Goal: Information Seeking & Learning: Find specific fact

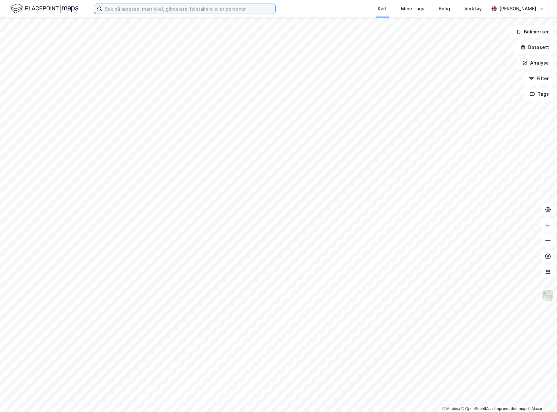
click at [141, 4] on input at bounding box center [188, 9] width 173 height 10
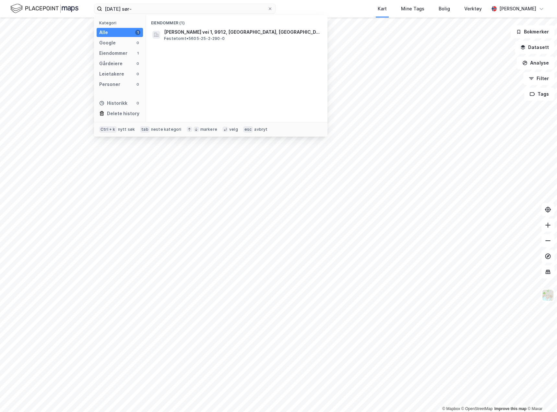
click at [284, 46] on div "Eiendommer (1) [PERSON_NAME] vei 1, 9912, [GEOGRAPHIC_DATA], [GEOGRAPHIC_DATA] …" at bounding box center [236, 68] width 181 height 107
click at [255, 38] on div "[PERSON_NAME] vei 1, 9912, [GEOGRAPHIC_DATA], [GEOGRAPHIC_DATA] Festetomt • 560…" at bounding box center [242, 34] width 157 height 13
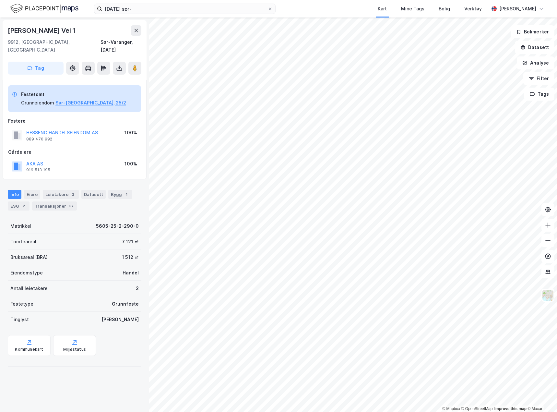
click at [29, 182] on div "Info Eiere Leietakere 2 Datasett Bygg 1 ESG 2 Transaksjoner 16" at bounding box center [74, 197] width 149 height 31
click at [30, 190] on div "Eiere" at bounding box center [32, 194] width 16 height 9
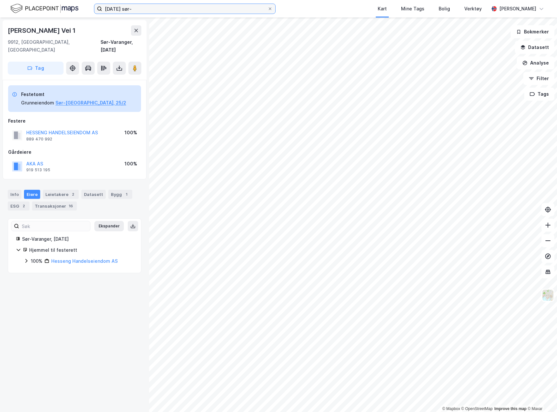
click at [116, 10] on input "[DATE] sør-" at bounding box center [184, 9] width 165 height 10
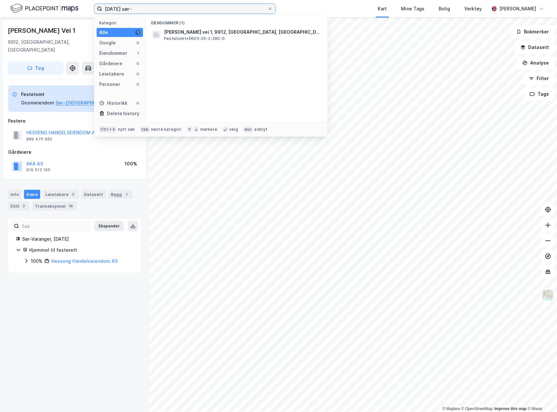
click at [116, 10] on input "[DATE] sør-" at bounding box center [184, 9] width 165 height 10
type input "21/530 hammerfest"
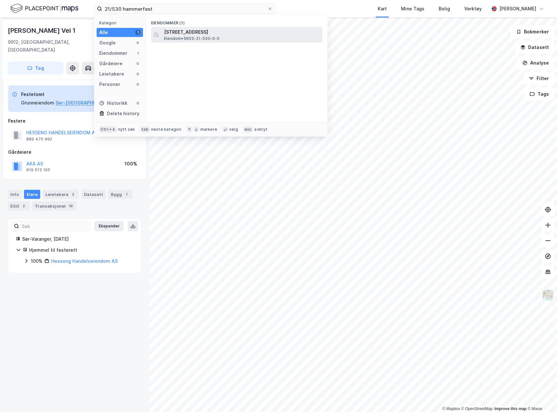
click at [224, 29] on span "[STREET_ADDRESS]" at bounding box center [242, 32] width 156 height 8
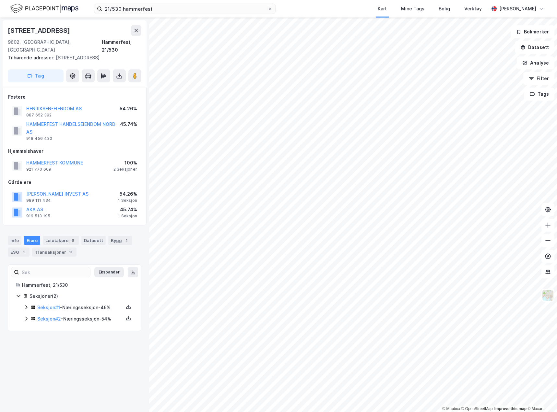
click at [25, 304] on icon at bounding box center [26, 306] width 5 height 5
